Goal: Information Seeking & Learning: Find specific fact

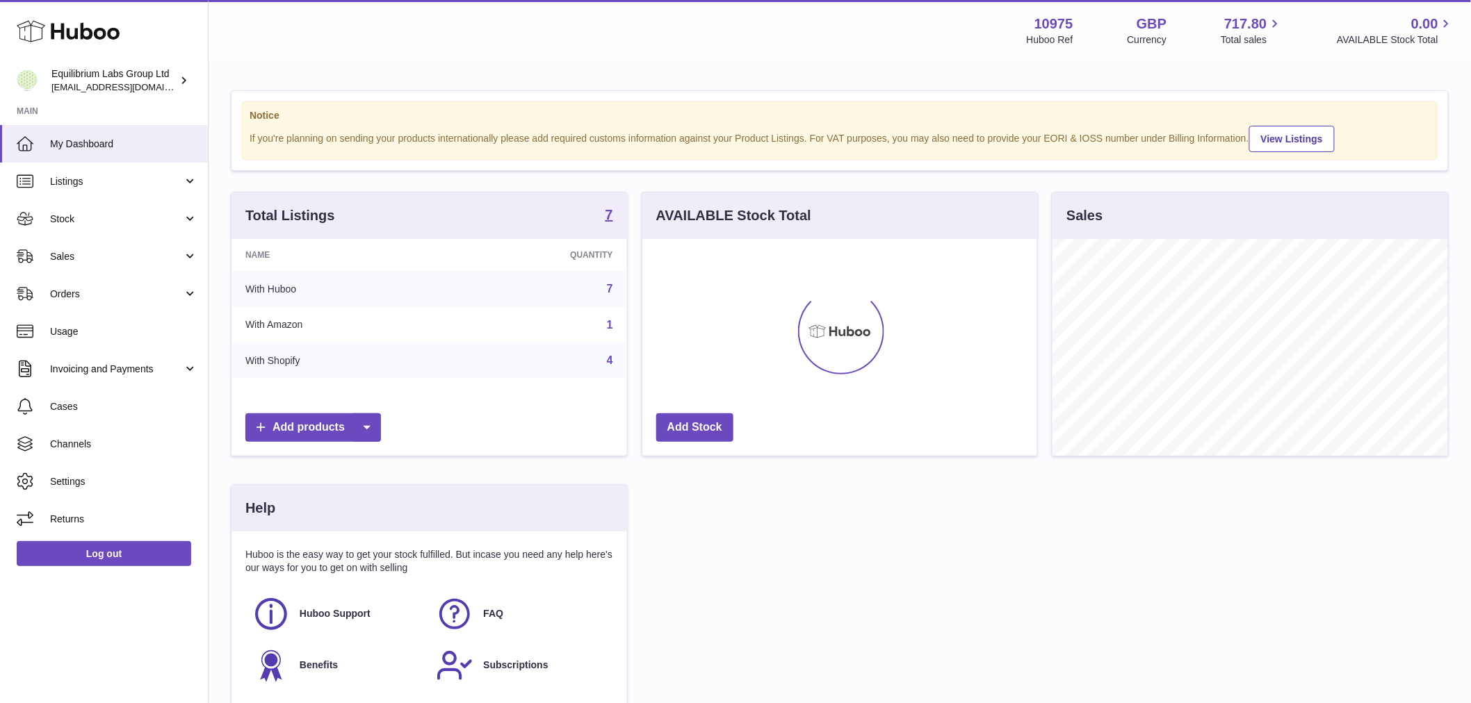
scroll to position [217, 395]
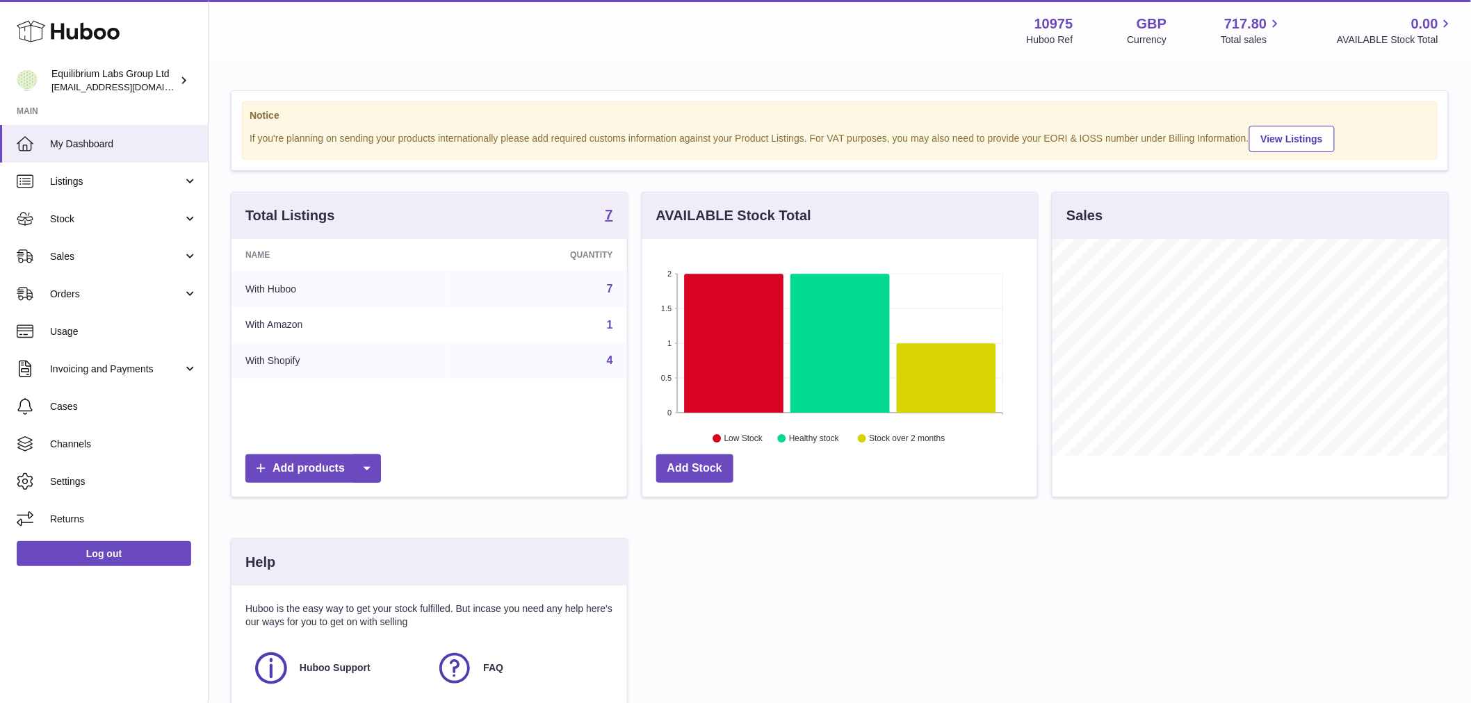
click at [393, 60] on div "Menu Huboo 10975 Huboo Ref GBP Currency 717.80 Total sales 0.00 AVAILABLE Stock…" at bounding box center [839, 30] width 1262 height 61
click at [79, 518] on span "Returns" at bounding box center [123, 519] width 147 height 13
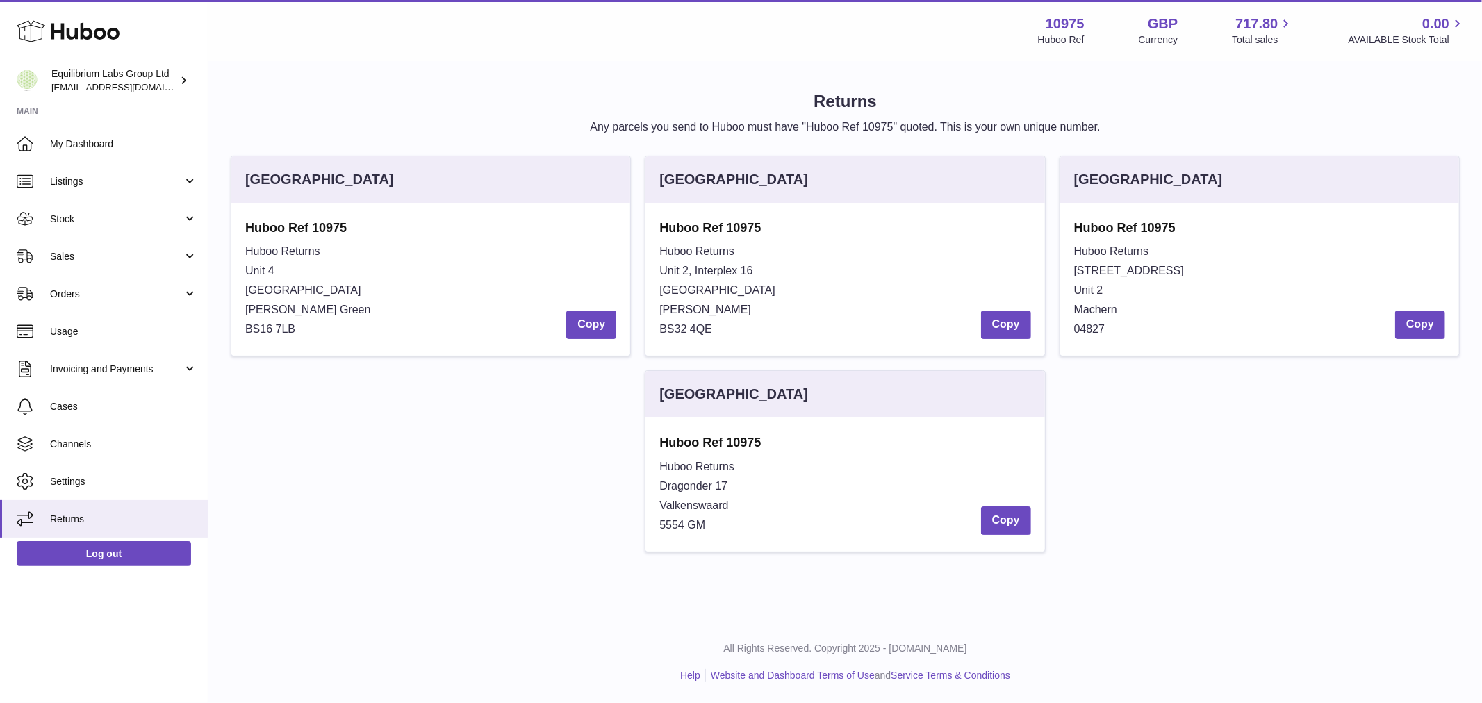
click at [552, 490] on div "[GEOGRAPHIC_DATA] Huboo Ref 10975 Huboo Returns [STREET_ADDRESS][PERSON_NAME] C…" at bounding box center [845, 361] width 1243 height 411
click at [287, 286] on span "[GEOGRAPHIC_DATA]" at bounding box center [303, 290] width 116 height 12
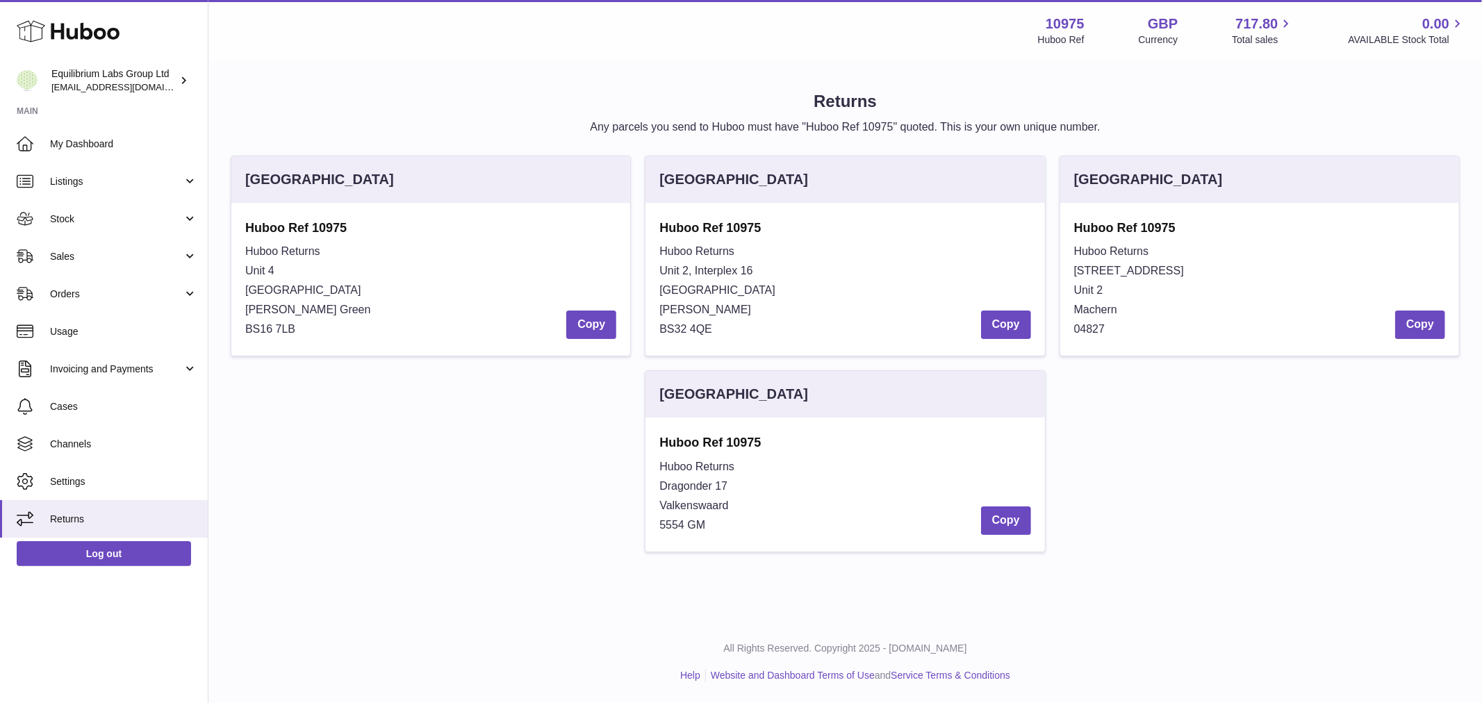
click at [884, 274] on div "Huboo Returns Unit 2, Interplex [STREET_ADDRESS][PERSON_NAME] Copy" at bounding box center [845, 290] width 371 height 97
click at [843, 325] on div "Huboo Returns Unit 2, Interplex [STREET_ADDRESS][PERSON_NAME] Copy" at bounding box center [845, 290] width 371 height 97
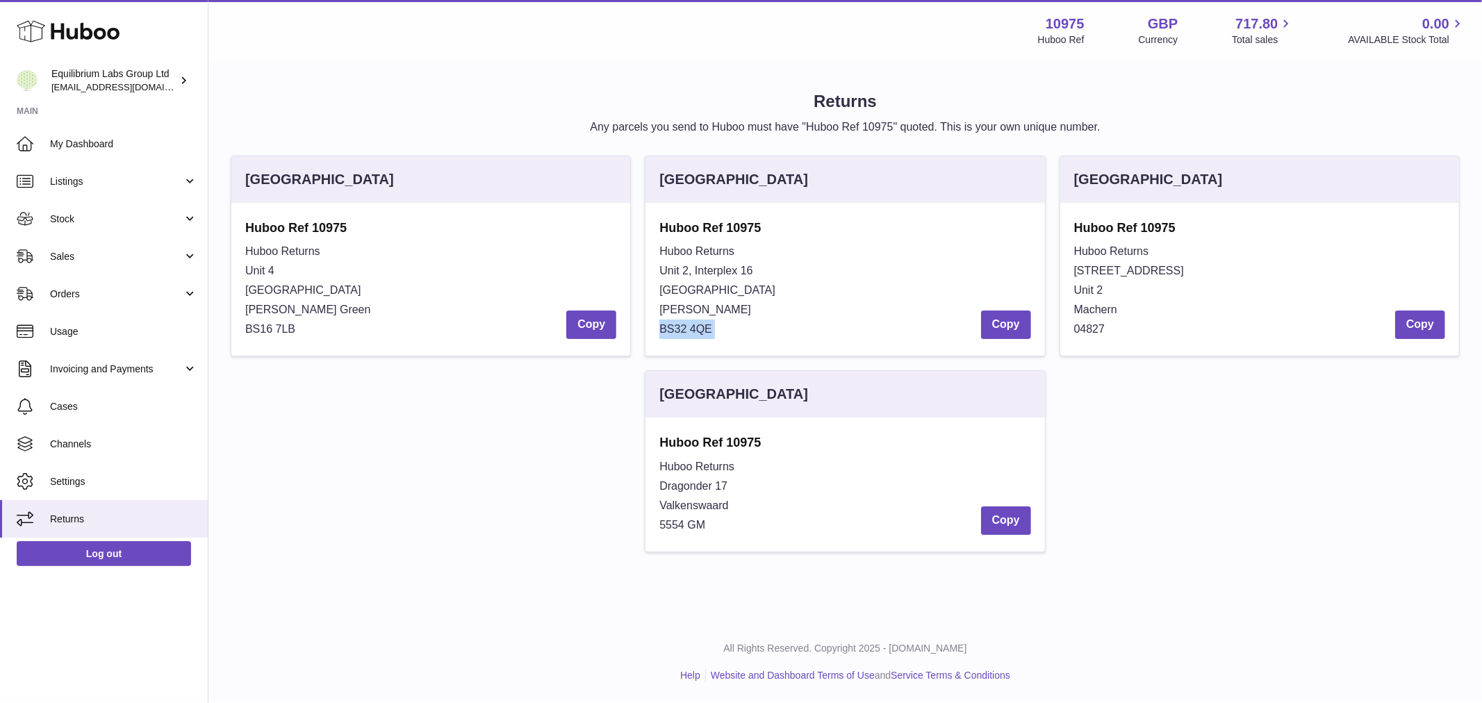
click at [842, 327] on div "Huboo Returns Unit 2, Interplex [STREET_ADDRESS][PERSON_NAME] Copy" at bounding box center [845, 290] width 371 height 97
click at [843, 325] on div "Huboo Returns Unit 2, Interplex [STREET_ADDRESS][PERSON_NAME] Copy" at bounding box center [845, 290] width 371 height 97
click at [842, 323] on div "Huboo Returns Unit 2, Interplex [STREET_ADDRESS][PERSON_NAME] Copy" at bounding box center [845, 290] width 371 height 97
click at [832, 193] on div "[GEOGRAPHIC_DATA]" at bounding box center [845, 179] width 399 height 47
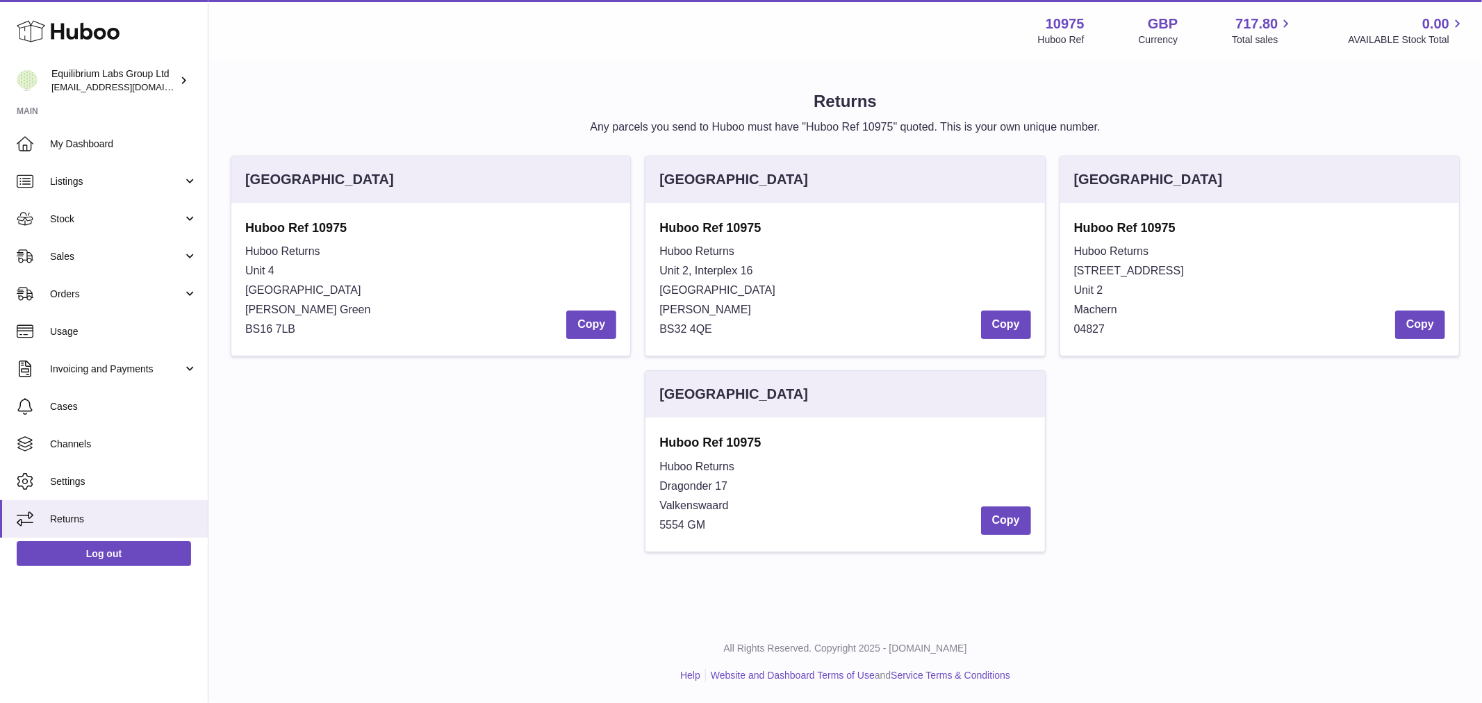
click at [832, 193] on div "[GEOGRAPHIC_DATA]" at bounding box center [845, 179] width 399 height 47
click at [834, 191] on div "[GEOGRAPHIC_DATA]" at bounding box center [845, 179] width 399 height 47
drag, startPoint x: 732, startPoint y: 110, endPoint x: 731, endPoint y: 125, distance: 15.3
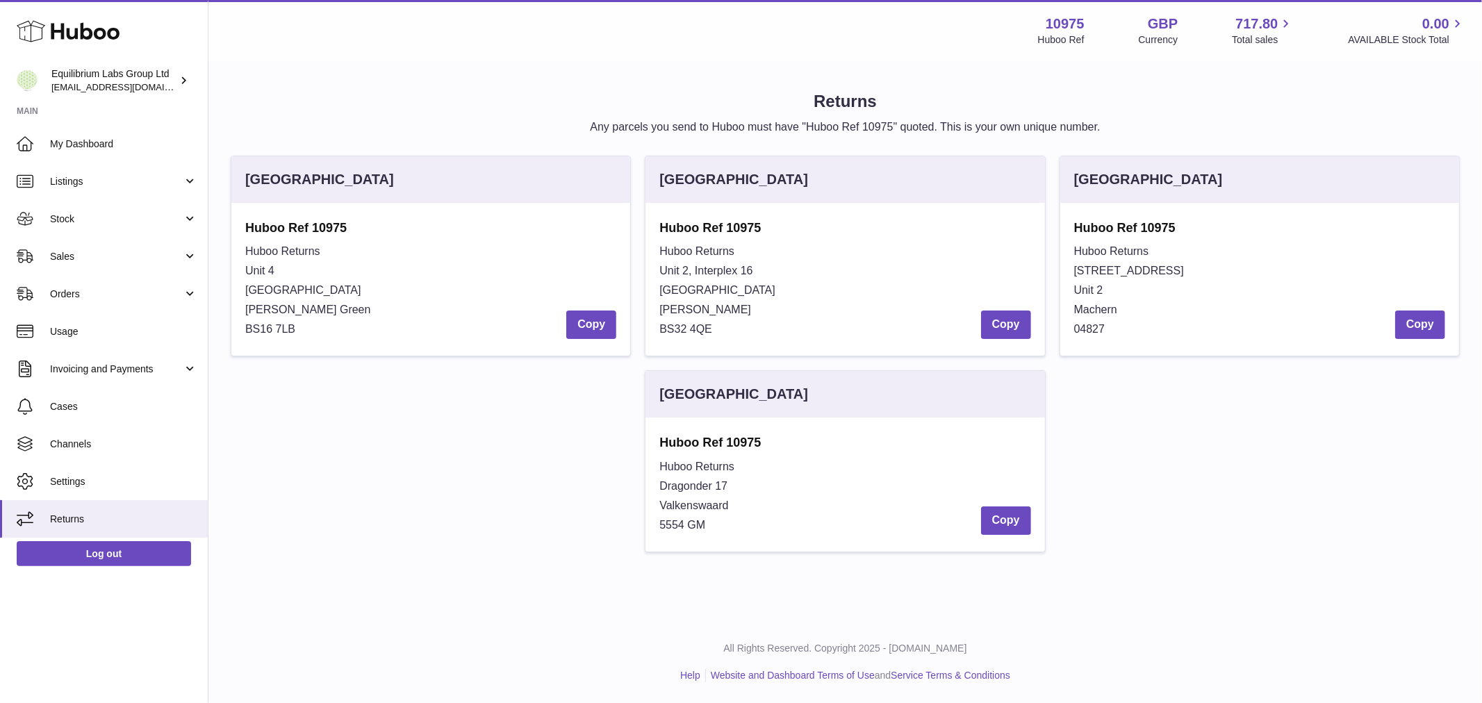
click at [731, 116] on div "Returns Any parcels you send to Huboo must have "Huboo Ref 10975" quoted. This …" at bounding box center [845, 112] width 1229 height 44
click at [742, 157] on div "[GEOGRAPHIC_DATA]" at bounding box center [845, 179] width 399 height 47
drag, startPoint x: 742, startPoint y: 157, endPoint x: 746, endPoint y: 175, distance: 18.5
click at [742, 160] on div "[GEOGRAPHIC_DATA]" at bounding box center [845, 179] width 399 height 47
click at [746, 177] on div "[GEOGRAPHIC_DATA]" at bounding box center [734, 179] width 149 height 19
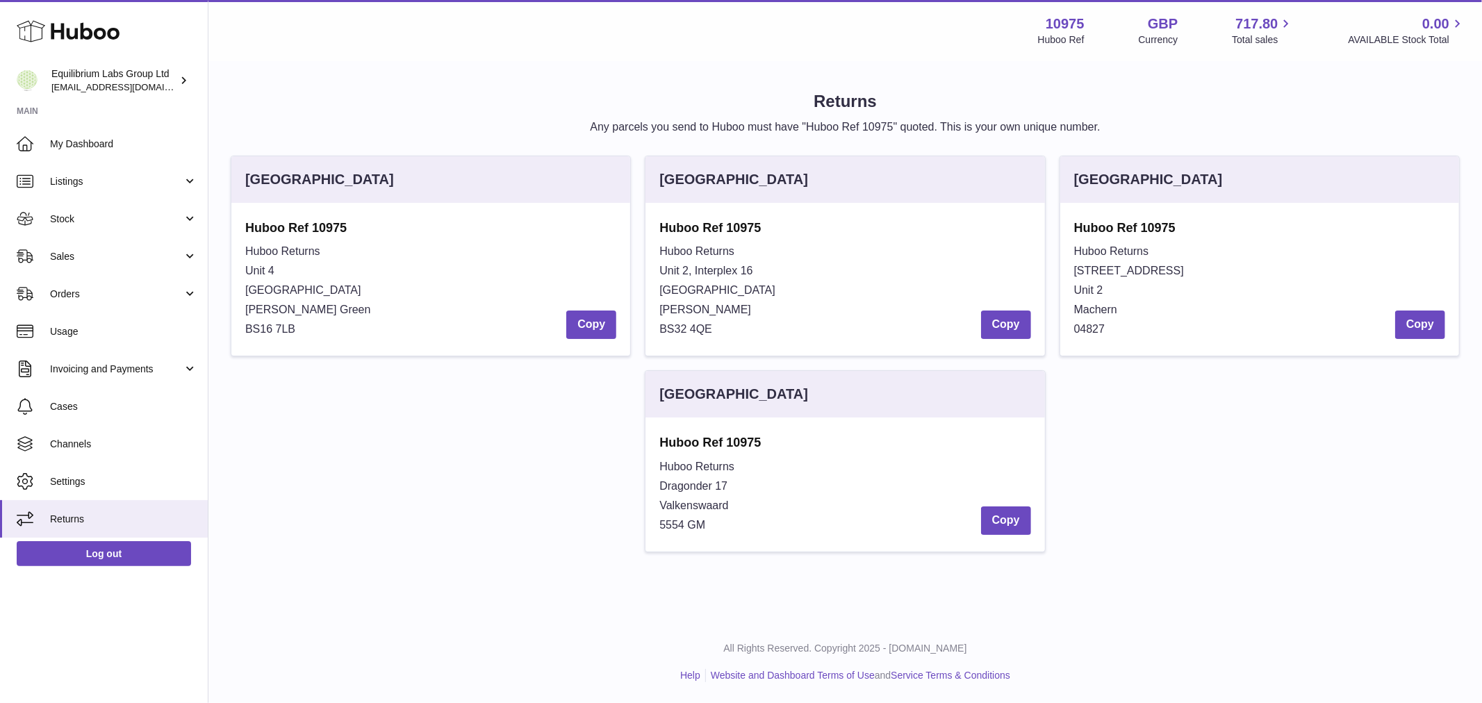
click at [746, 177] on div "[GEOGRAPHIC_DATA]" at bounding box center [734, 179] width 149 height 19
click at [542, 96] on h1 "Returns" at bounding box center [845, 101] width 1229 height 22
click at [352, 335] on div "Huboo Returns [STREET_ADDRESS][PERSON_NAME] Copy" at bounding box center [430, 290] width 371 height 97
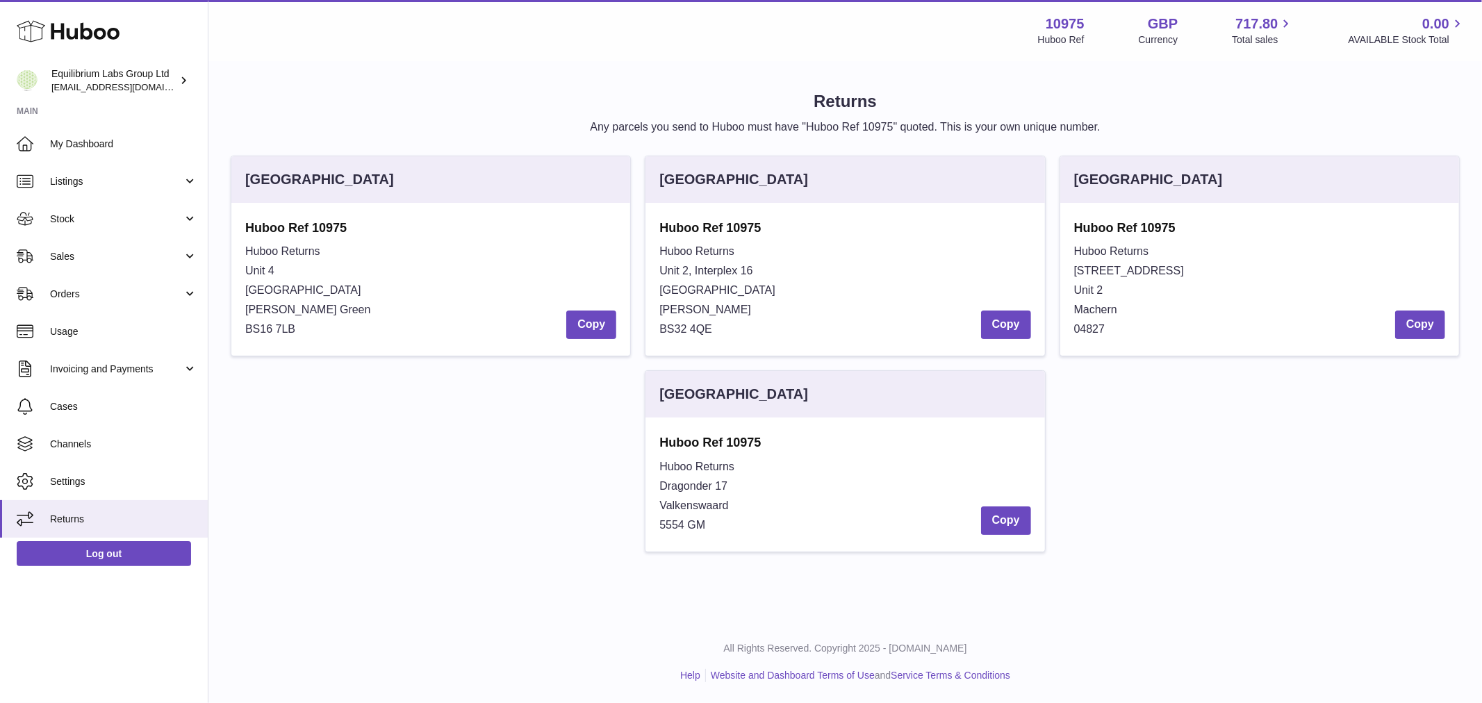
click at [324, 304] on span "[PERSON_NAME] Green" at bounding box center [308, 310] width 126 height 12
click at [317, 300] on div "Huboo Returns [STREET_ADDRESS][PERSON_NAME] Copy" at bounding box center [430, 290] width 371 height 97
click at [304, 272] on div "Huboo Returns [STREET_ADDRESS][PERSON_NAME] Copy" at bounding box center [430, 290] width 371 height 97
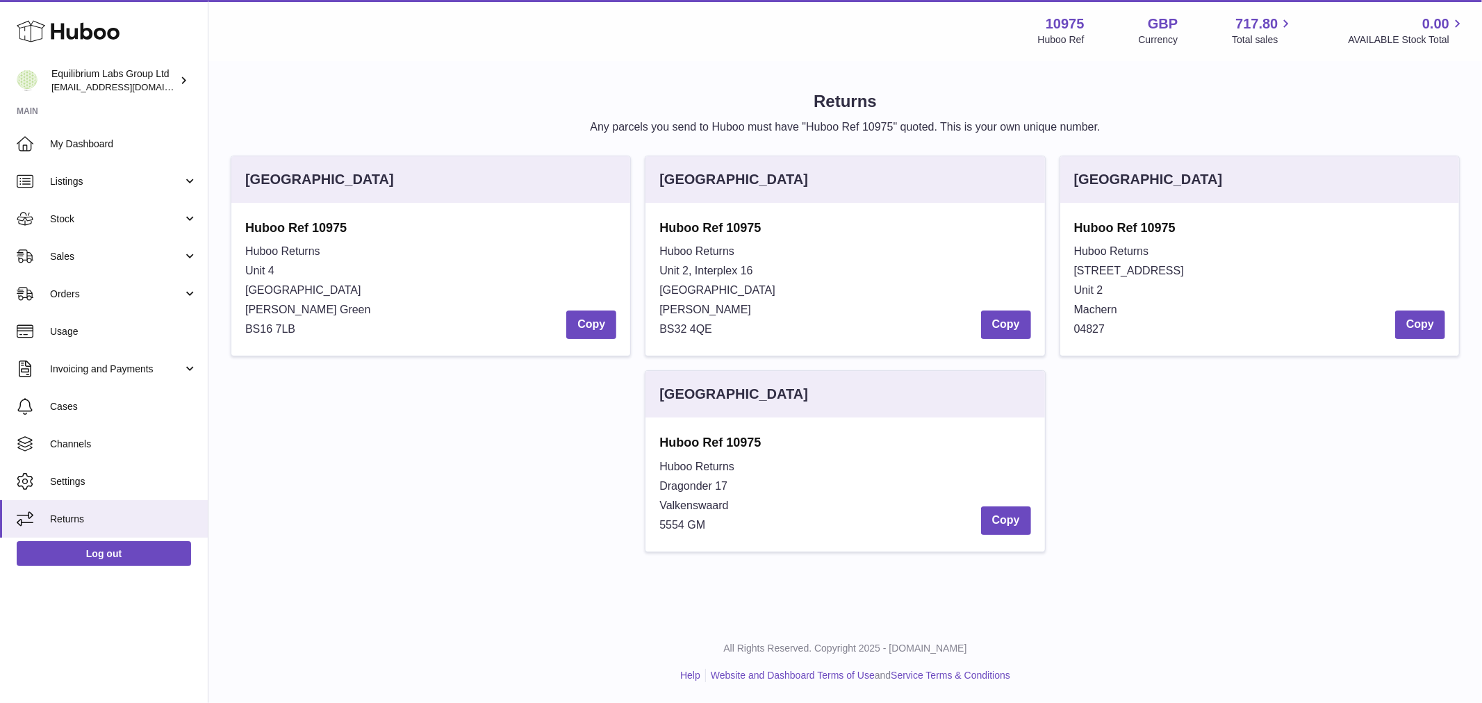
click at [303, 266] on div "Huboo Returns [STREET_ADDRESS][PERSON_NAME] Copy" at bounding box center [430, 290] width 371 height 97
click at [301, 247] on span "Huboo Returns" at bounding box center [282, 251] width 75 height 12
